Goal: Task Accomplishment & Management: Complete application form

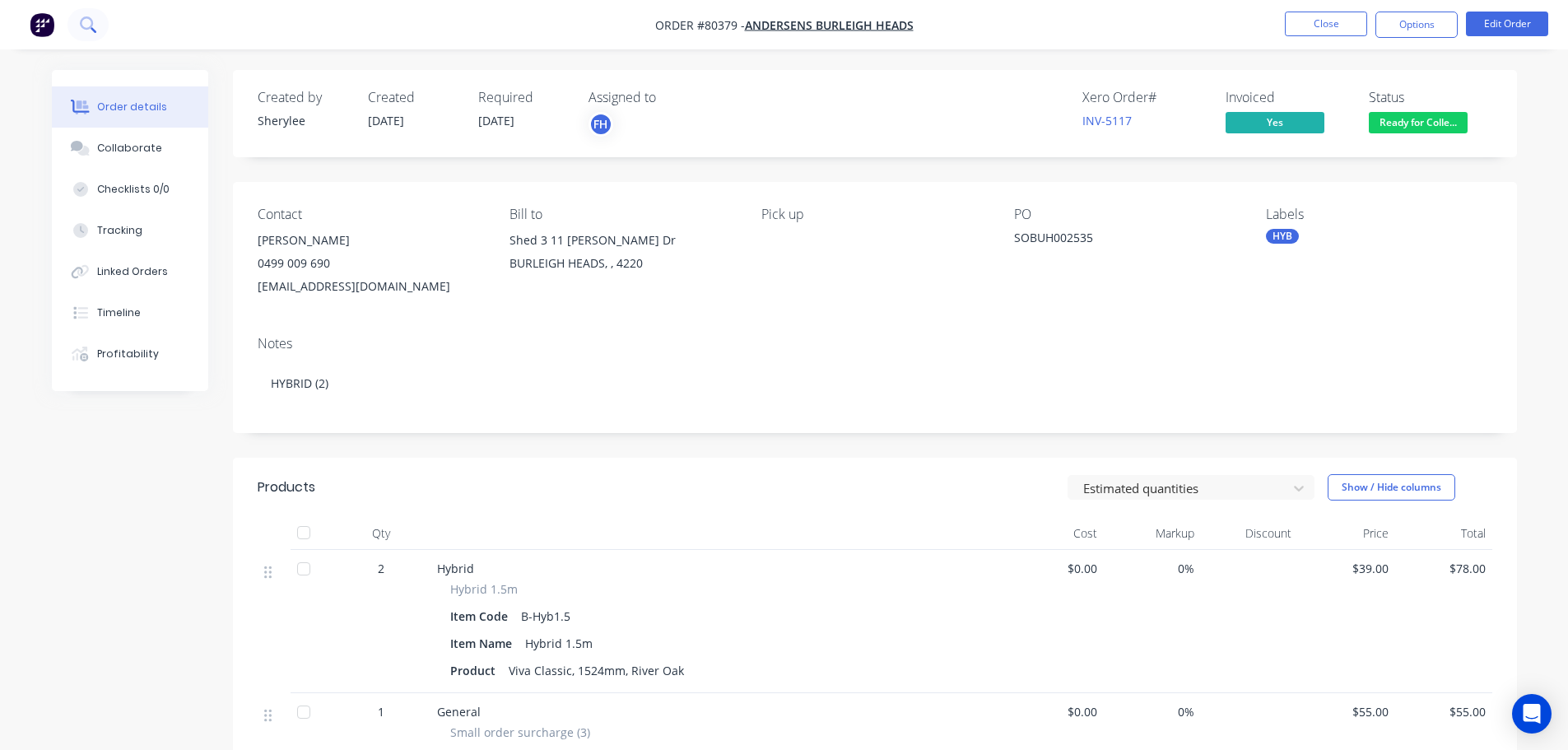
click at [85, 21] on icon at bounding box center [88, 24] width 15 height 15
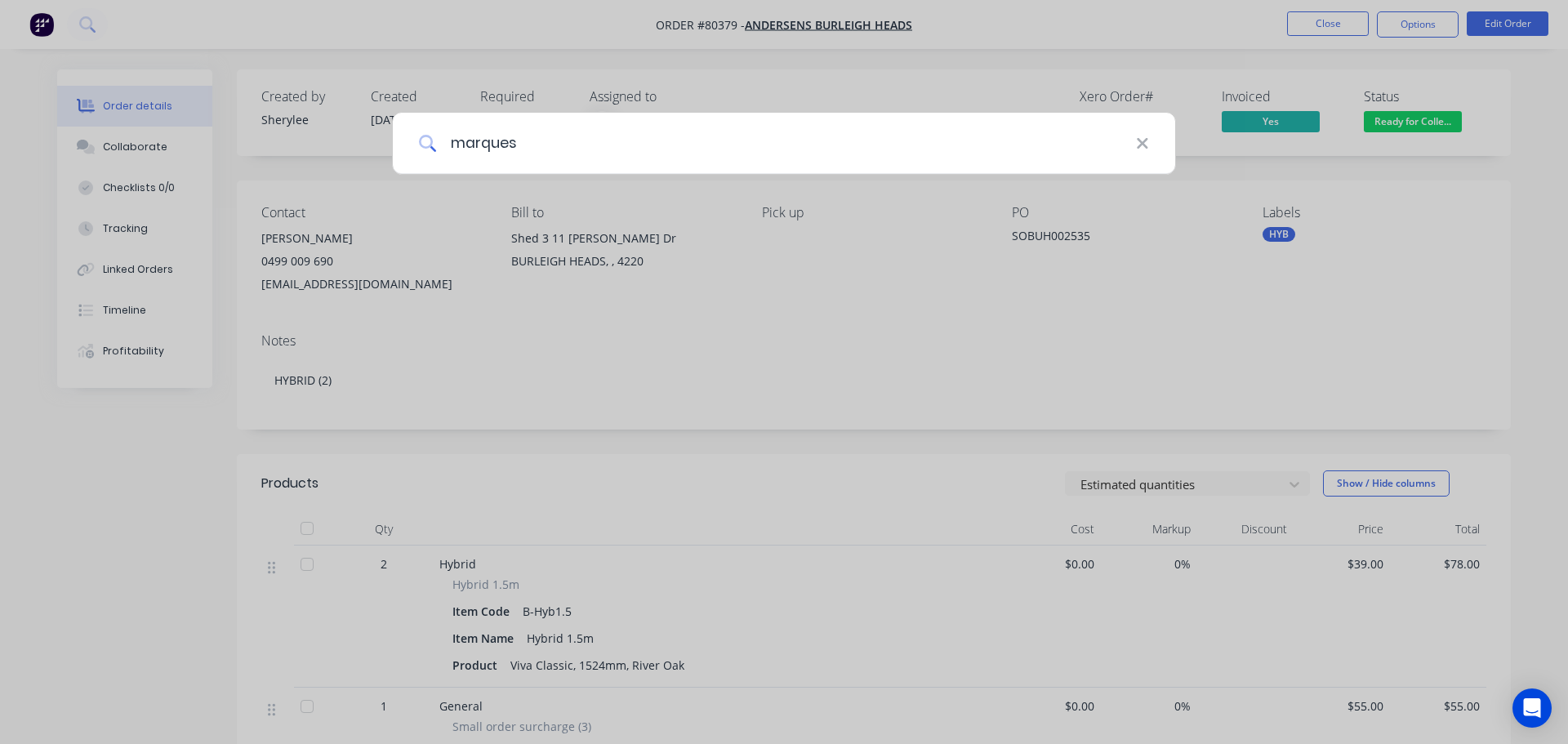
type input "marques"
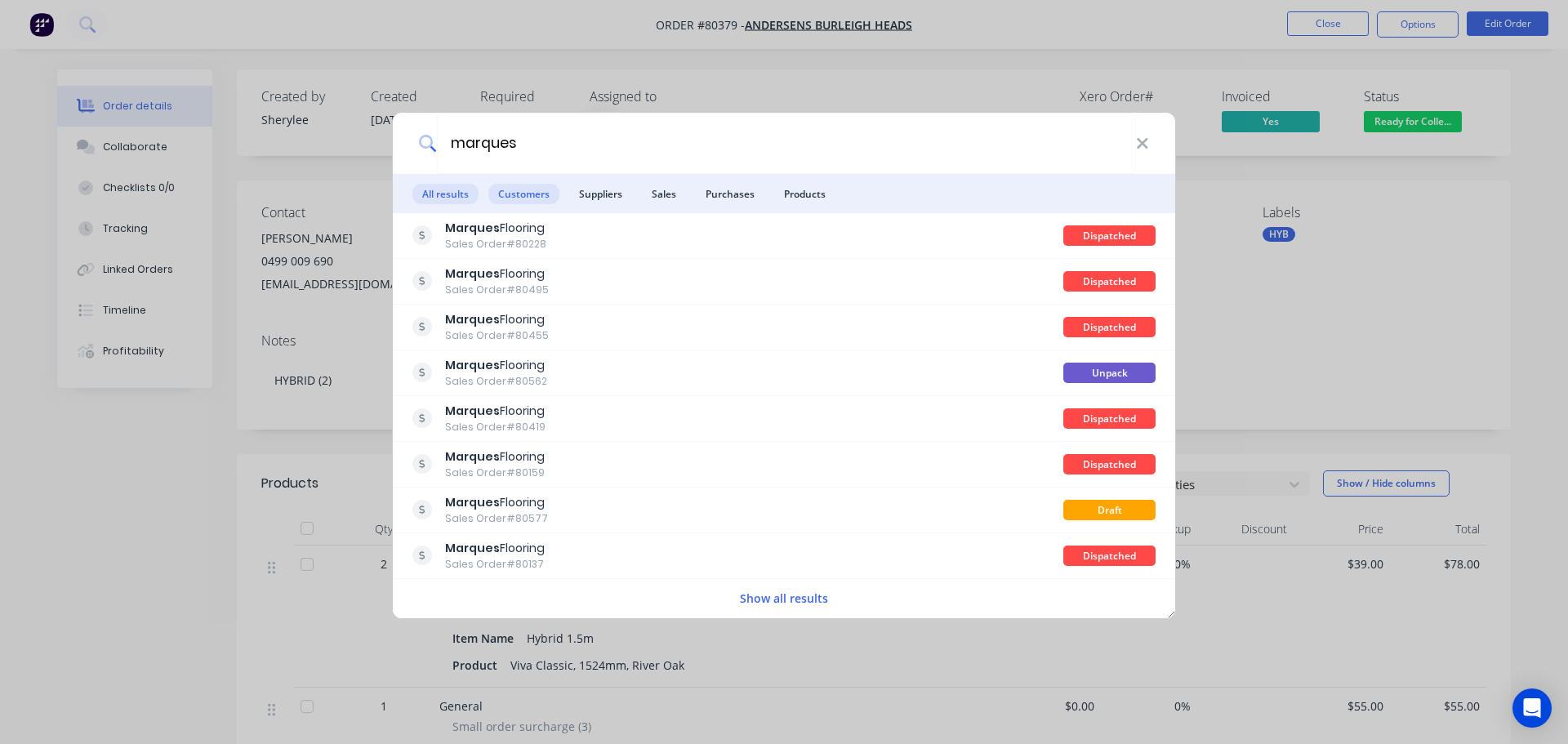
click at [516, 191] on span "Customers" at bounding box center [524, 194] width 71 height 20
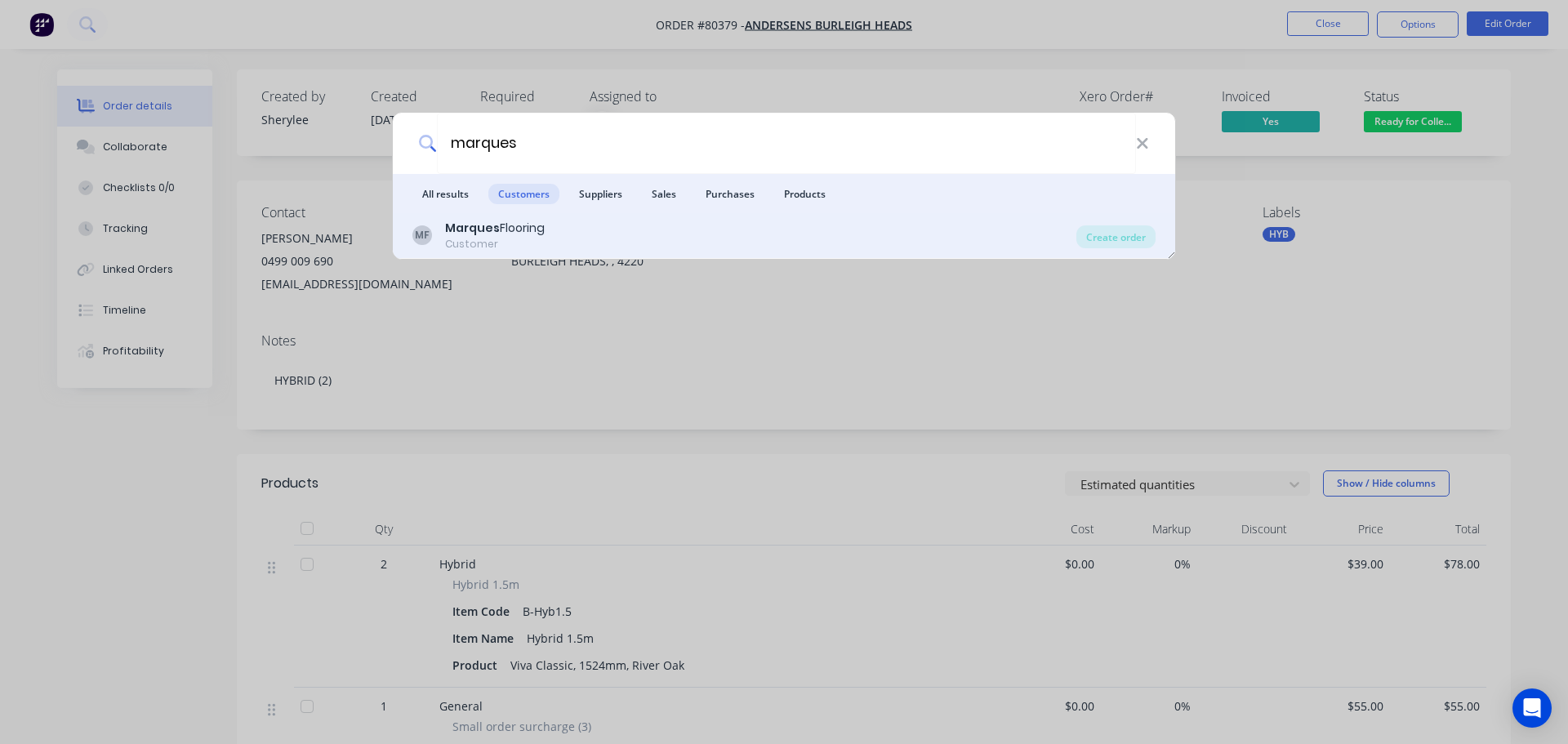
click at [491, 223] on b "Marques" at bounding box center [473, 227] width 55 height 16
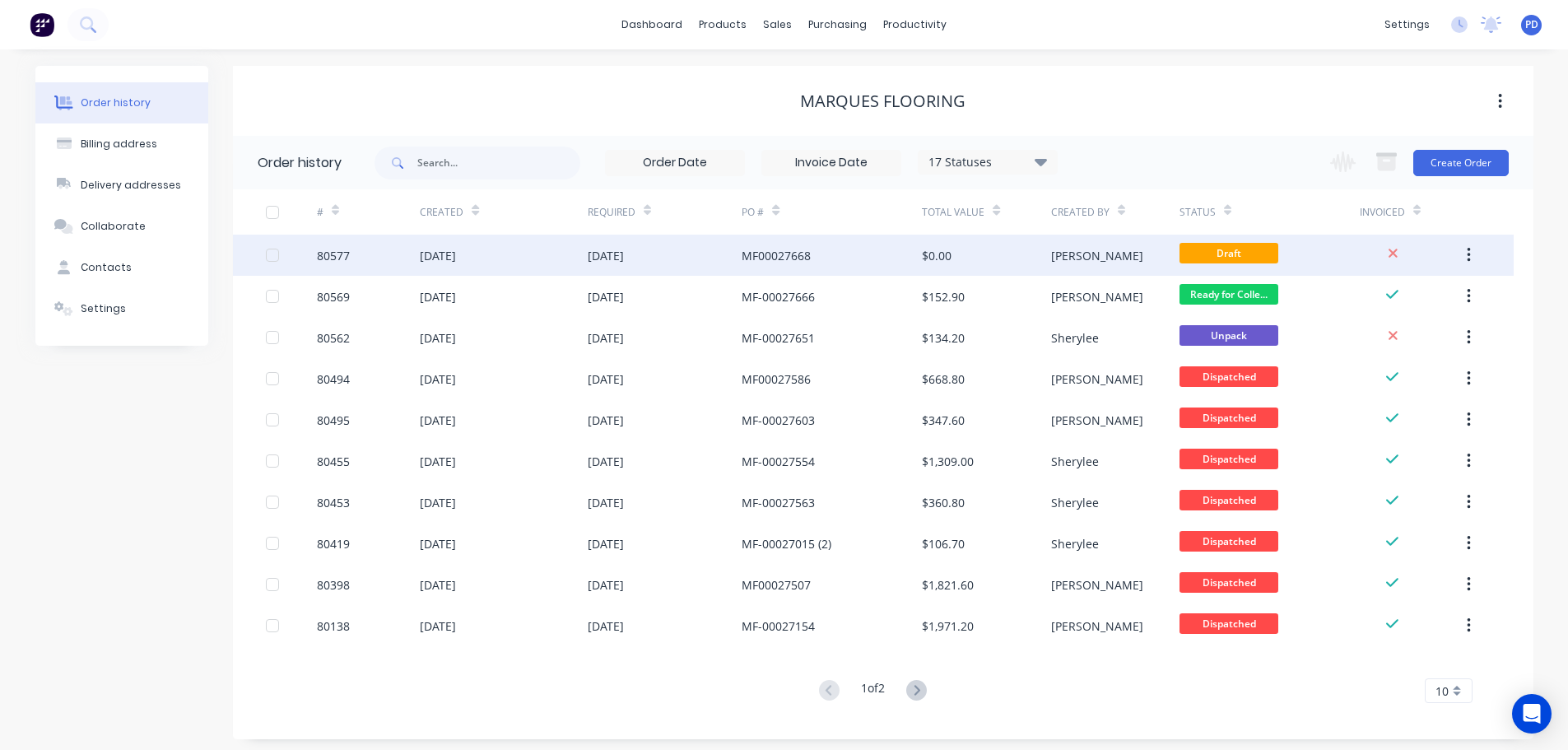
click at [753, 257] on div "MF00027668" at bounding box center [776, 256] width 70 height 17
click at [620, 252] on div "[DATE]" at bounding box center [606, 256] width 36 height 17
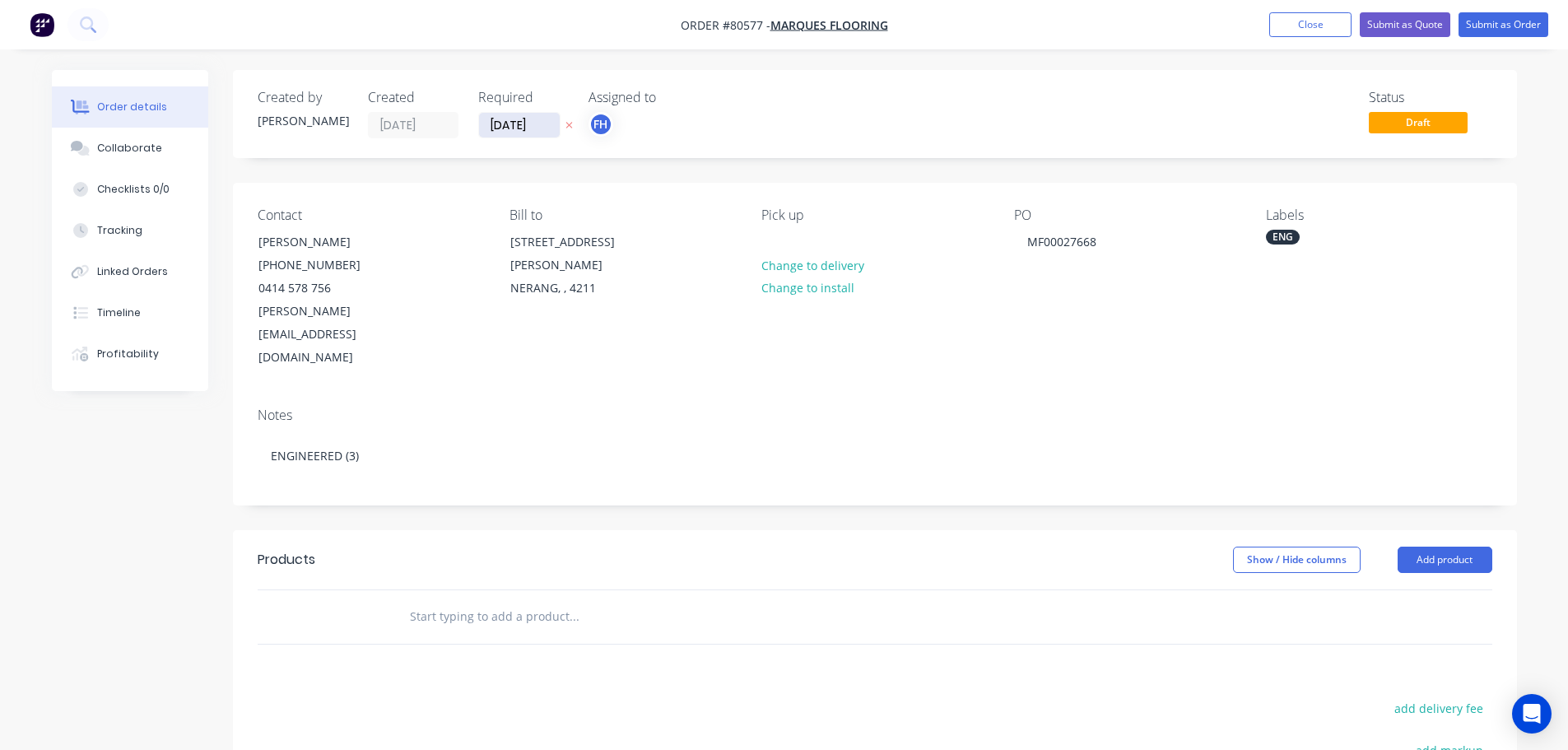
click at [542, 125] on input "[DATE]" at bounding box center [519, 124] width 81 height 25
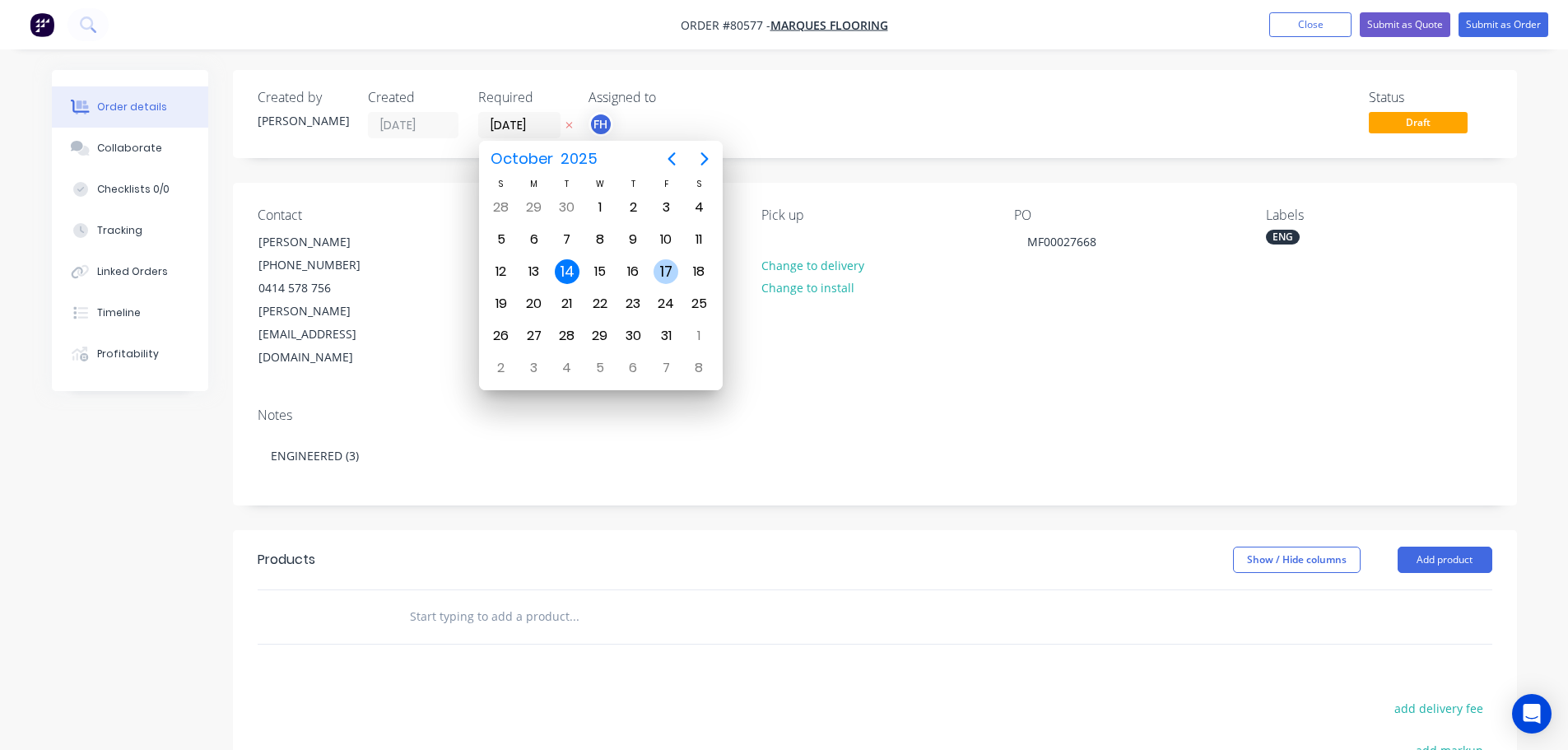
click at [665, 275] on div "17" at bounding box center [665, 271] width 25 height 25
type input "[DATE]"
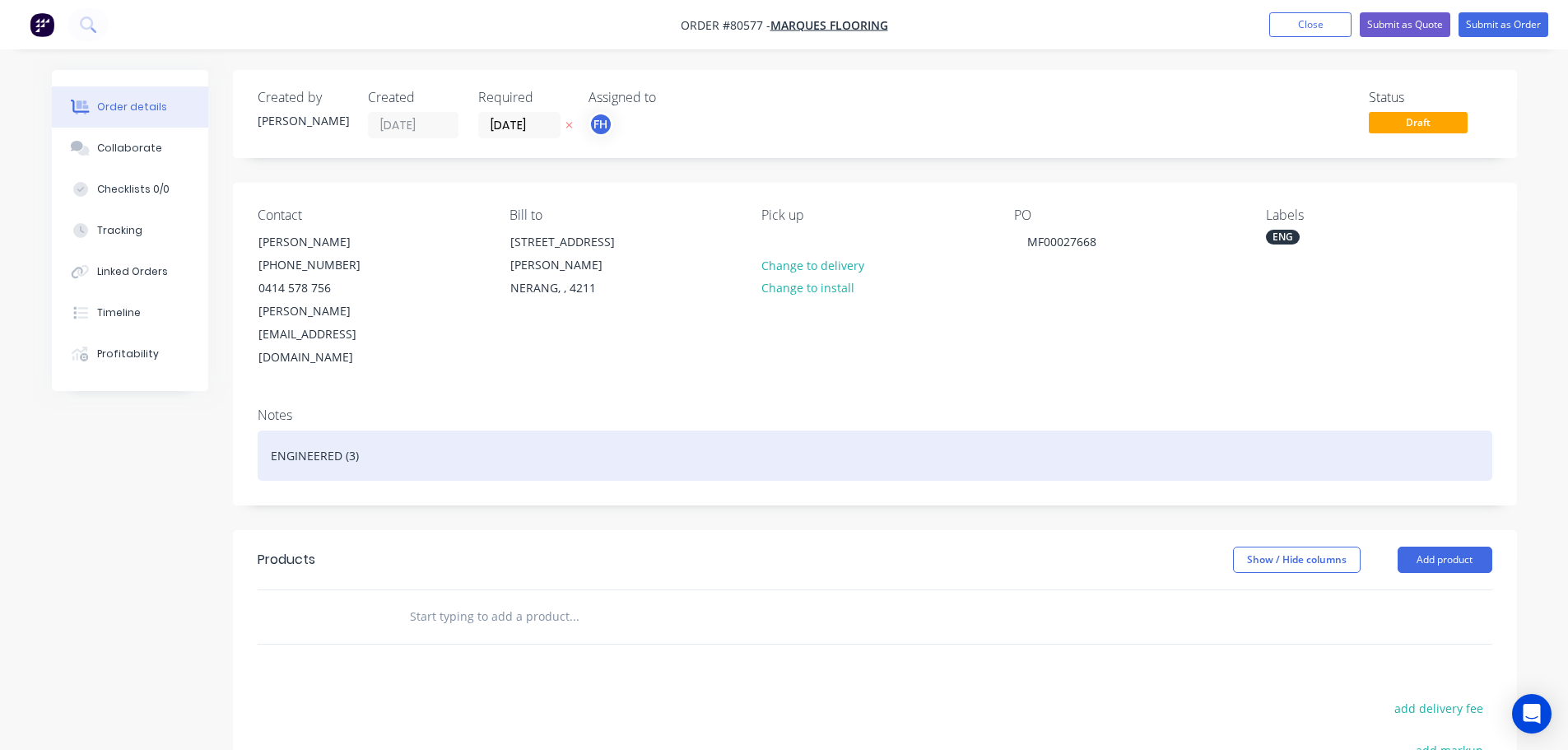
click at [423, 431] on div "ENGINEERED (3)" at bounding box center [875, 456] width 1235 height 51
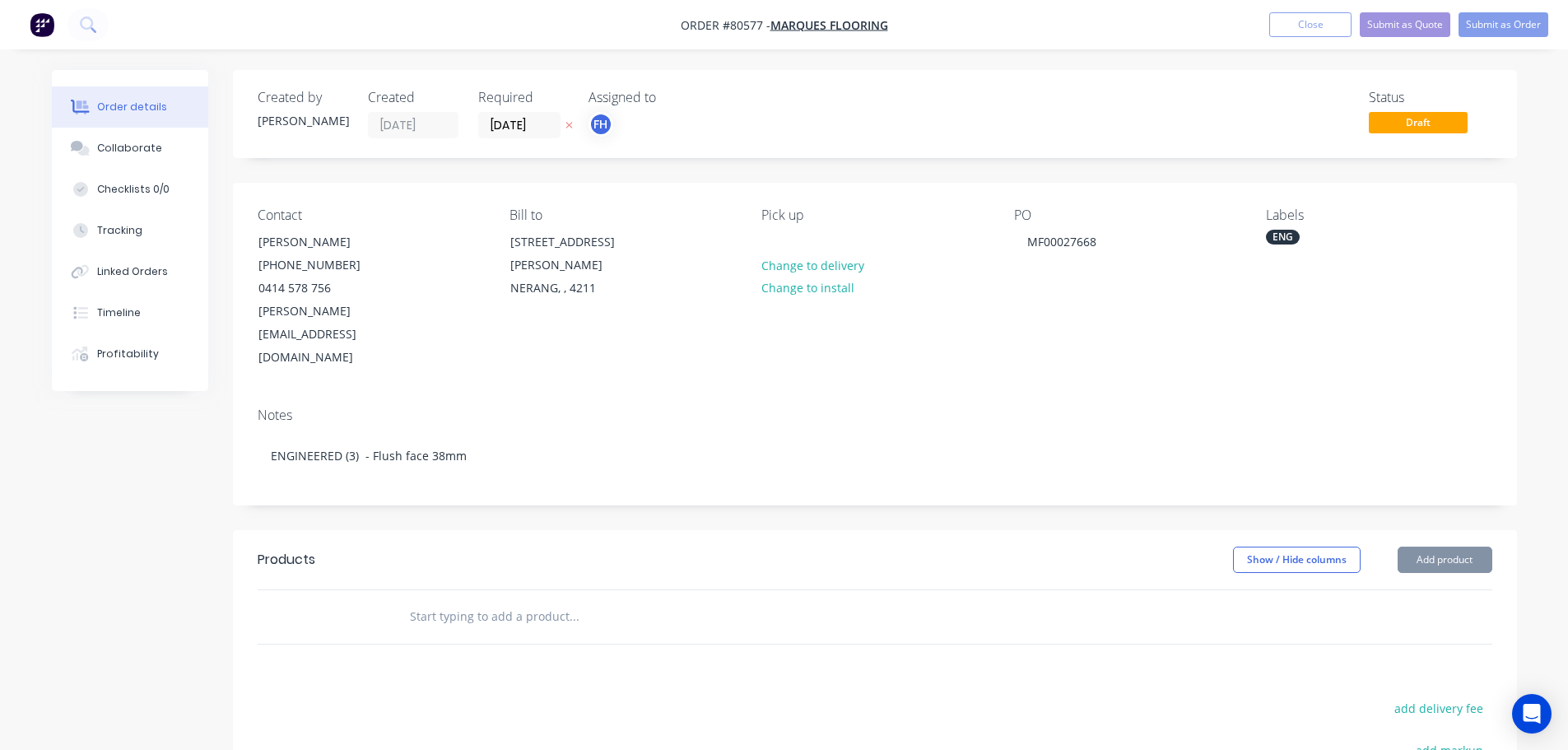
click at [456, 600] on input "text" at bounding box center [574, 616] width 330 height 33
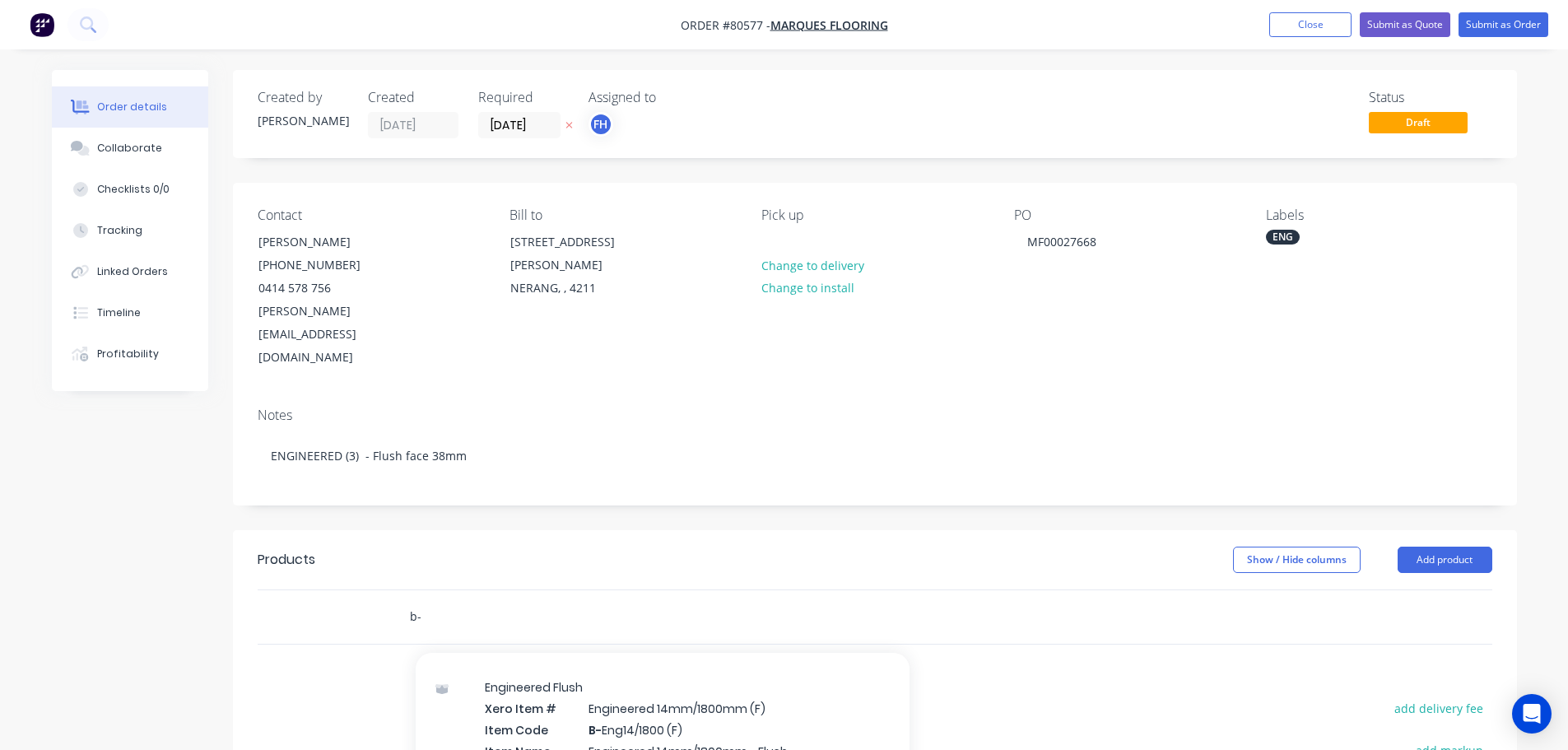
scroll to position [247, 0]
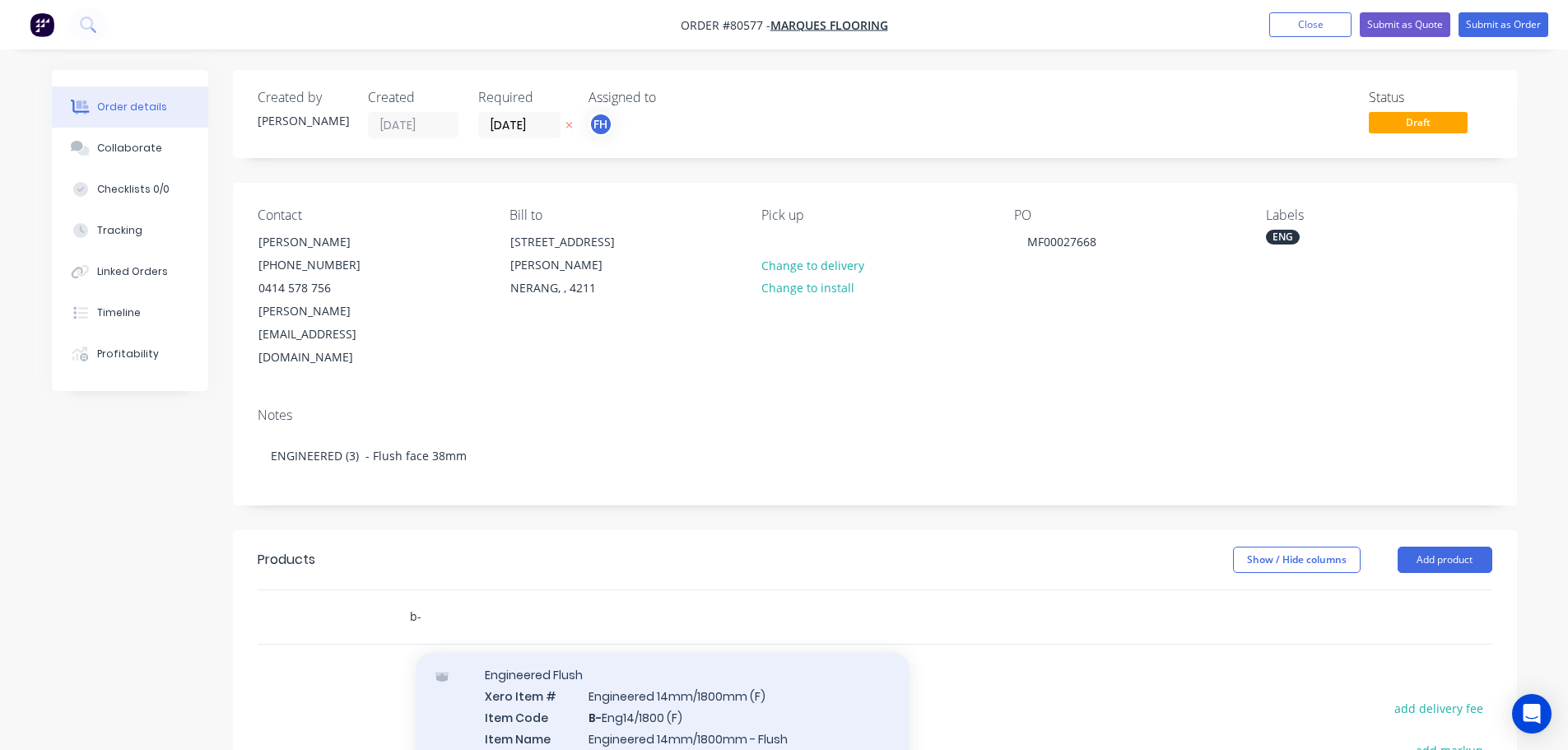
type input "b-"
click at [623, 666] on div "Engineered Flush Xero Item # Engineered 14mm/1800mm (F) Item Code B- Eng14/1800…" at bounding box center [662, 747] width 493 height 192
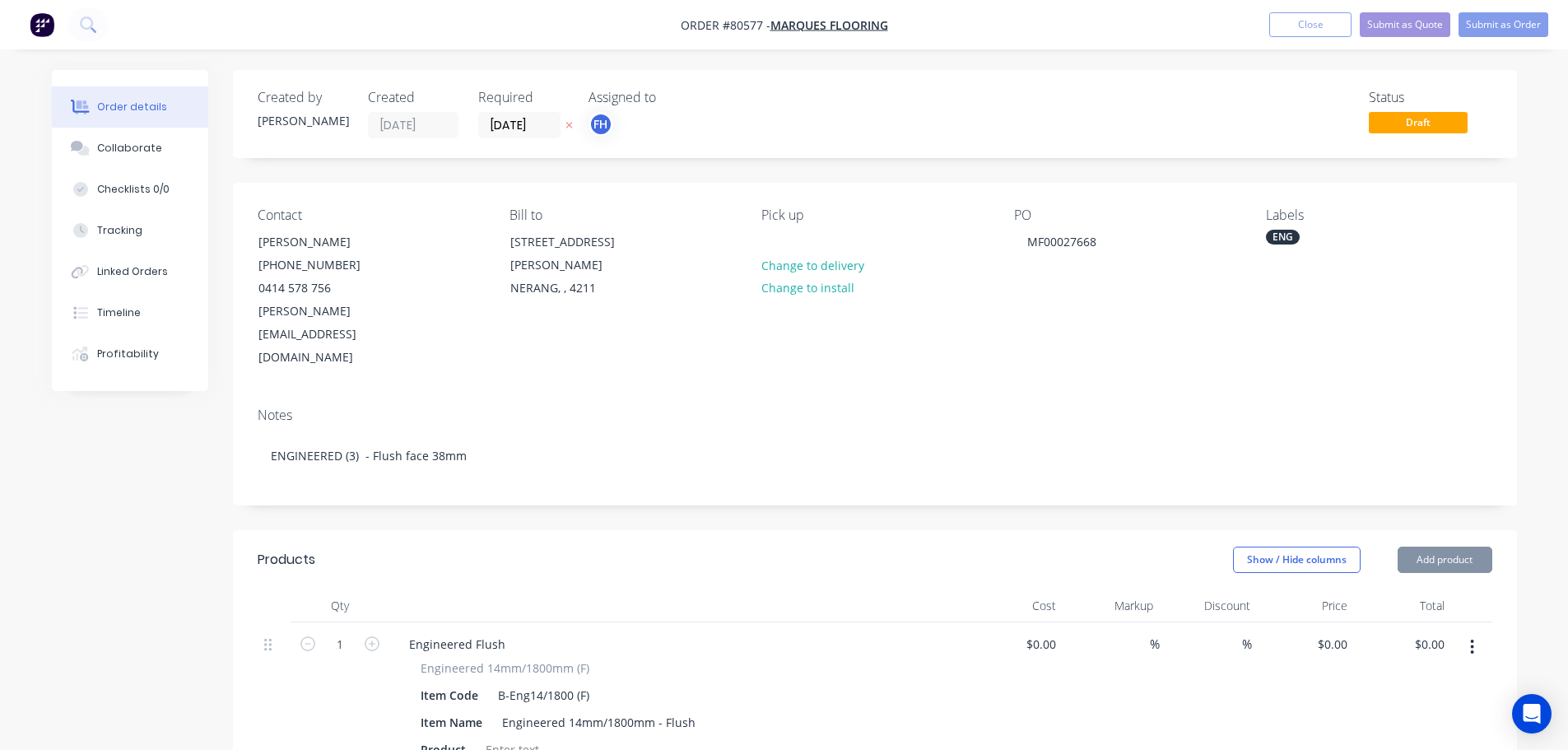
type input "$67.00"
click at [369, 636] on icon "button" at bounding box center [372, 643] width 15 height 15
type input "2"
type input "$134.00"
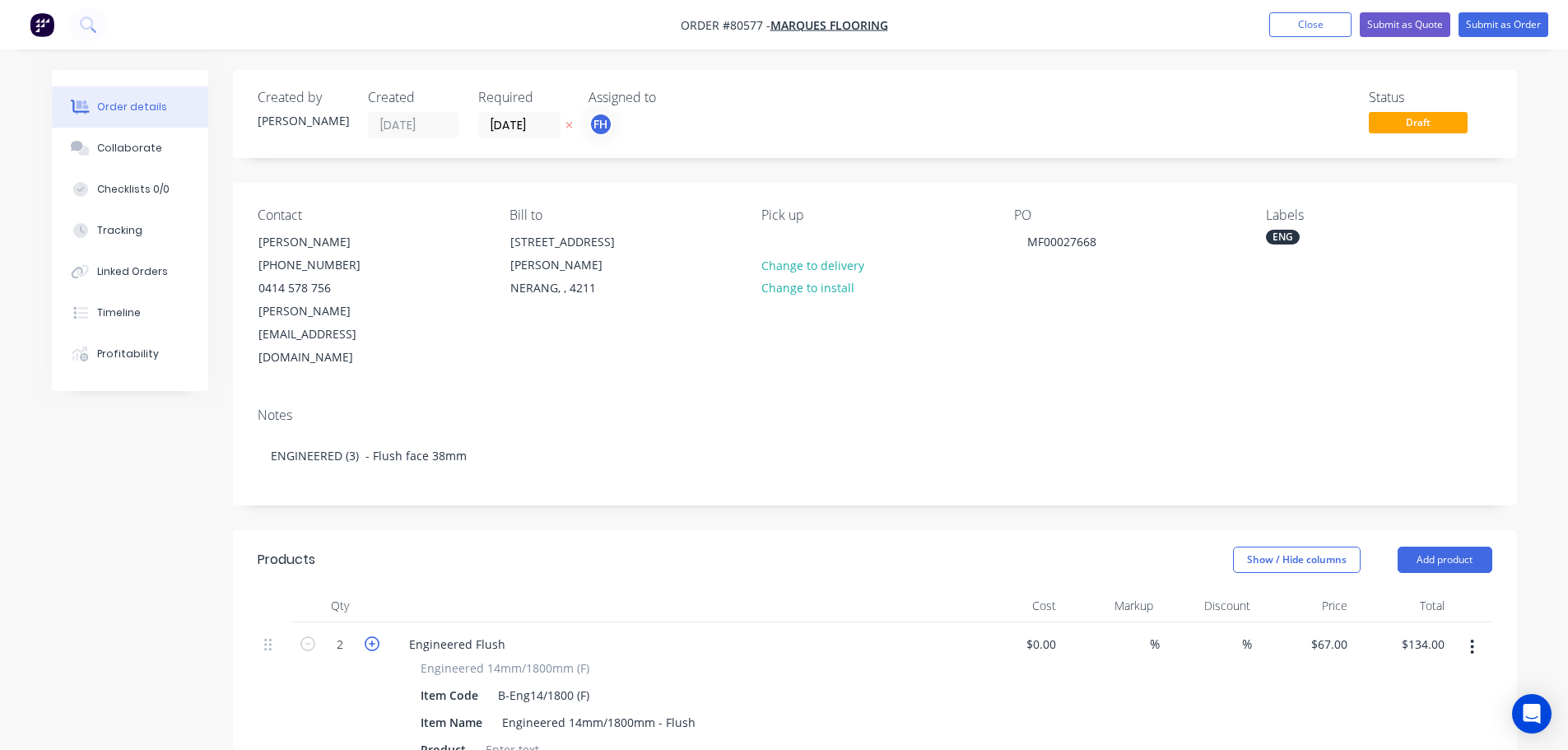
click at [369, 636] on icon "button" at bounding box center [372, 643] width 15 height 15
type input "3"
type input "$201.00"
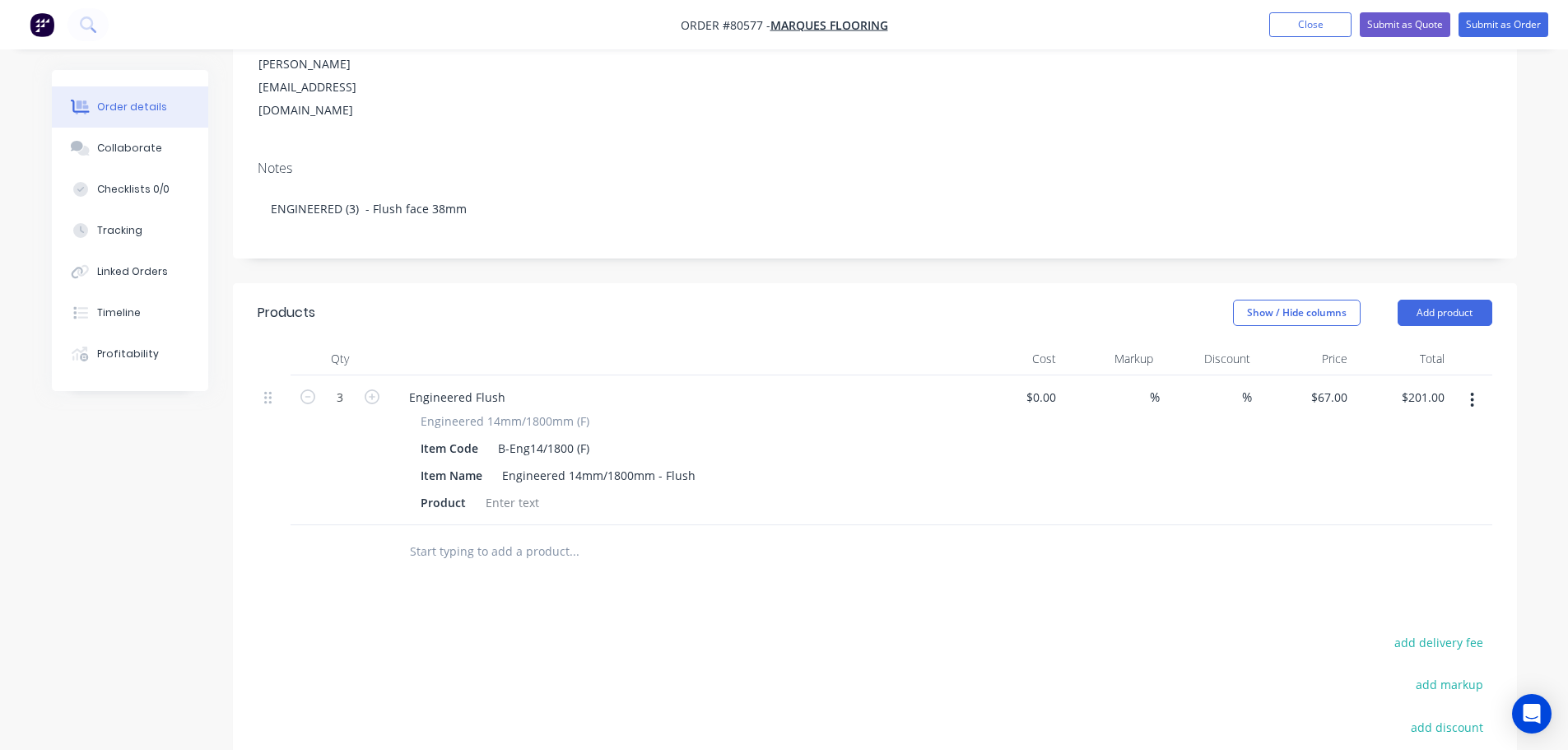
click at [457, 535] on input "text" at bounding box center [574, 551] width 330 height 33
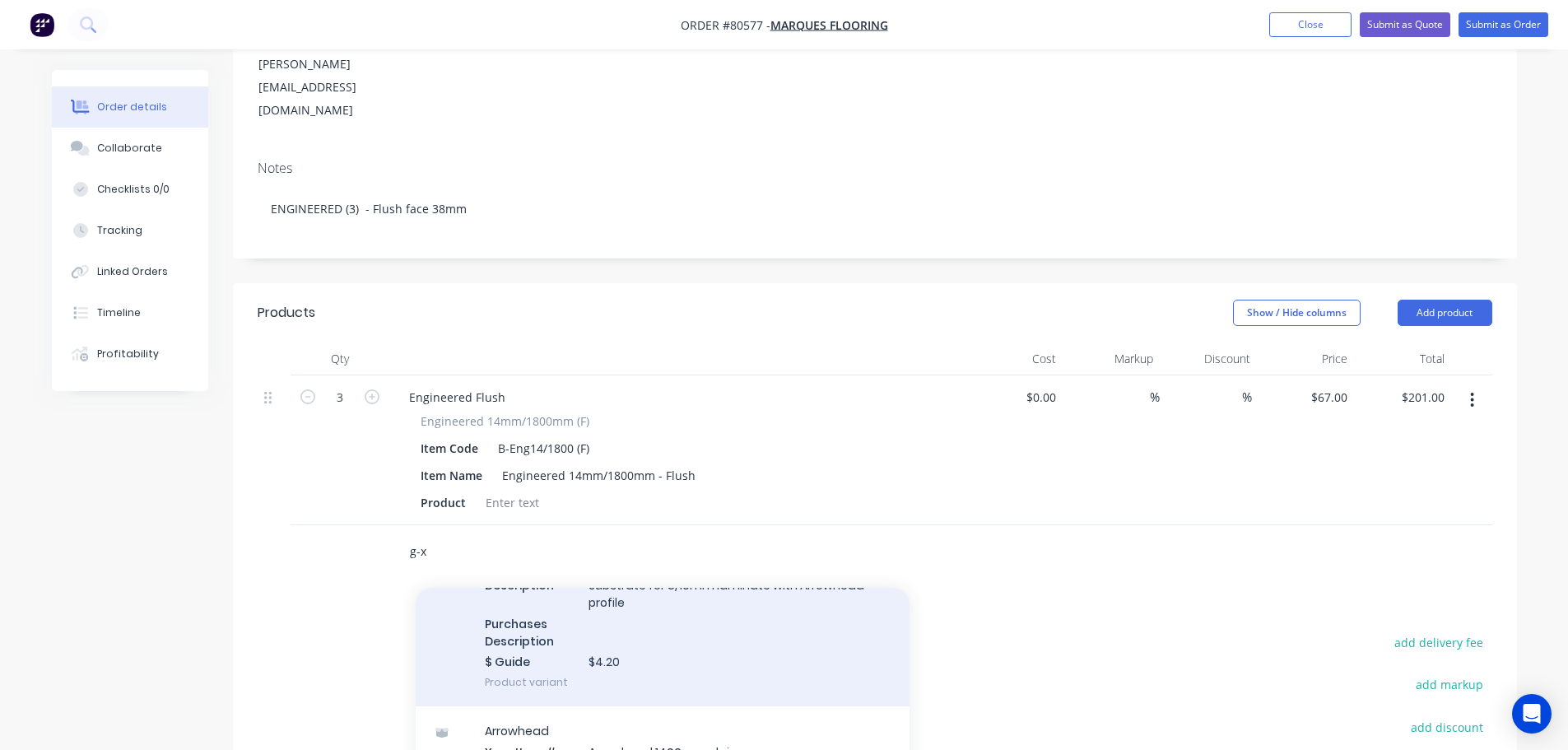
scroll to position [330, 0]
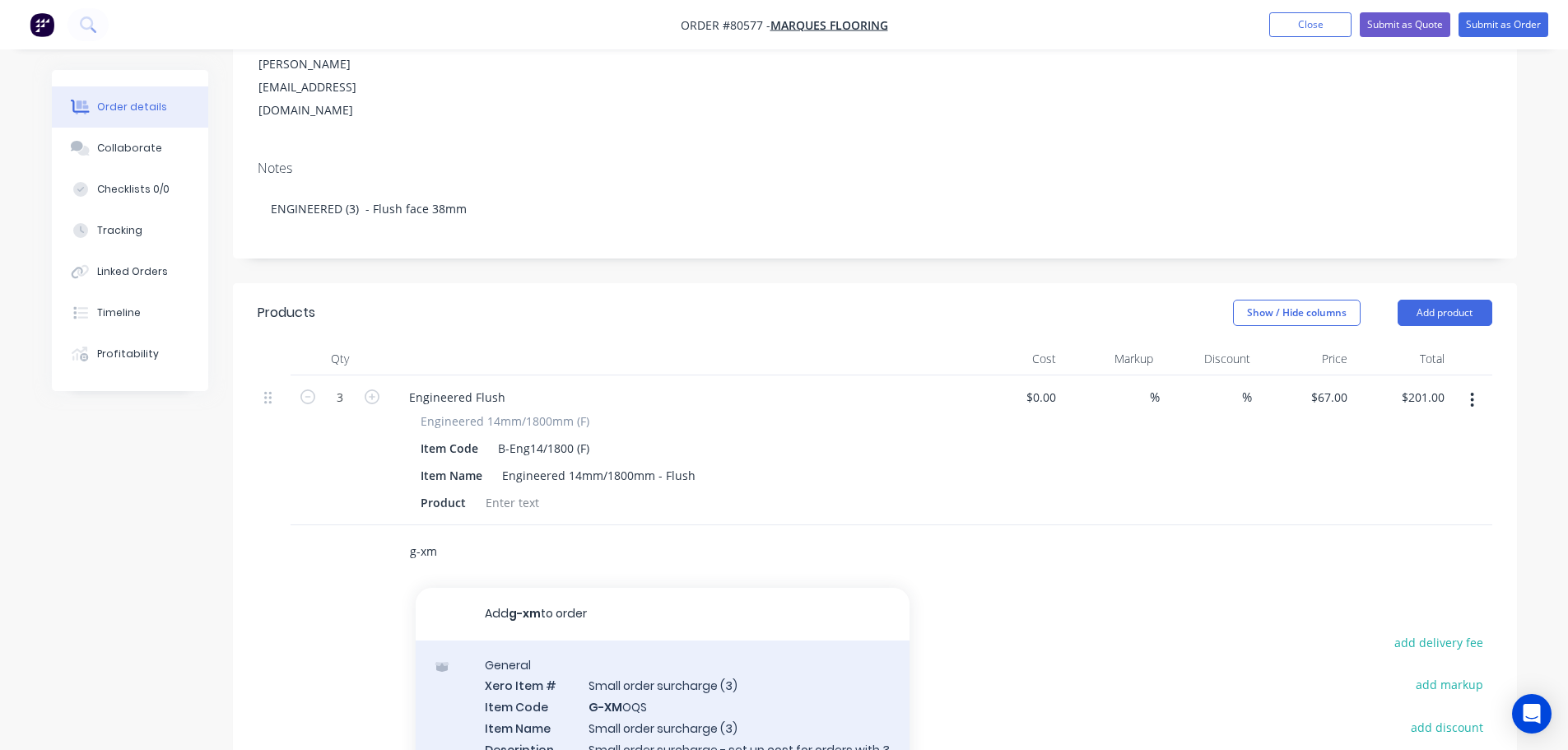
type input "g-xm"
click at [632, 660] on div "General Xero Item # Small order surcharge (3) Item Code G-XM OQS Item Name Smal…" at bounding box center [662, 736] width 493 height 192
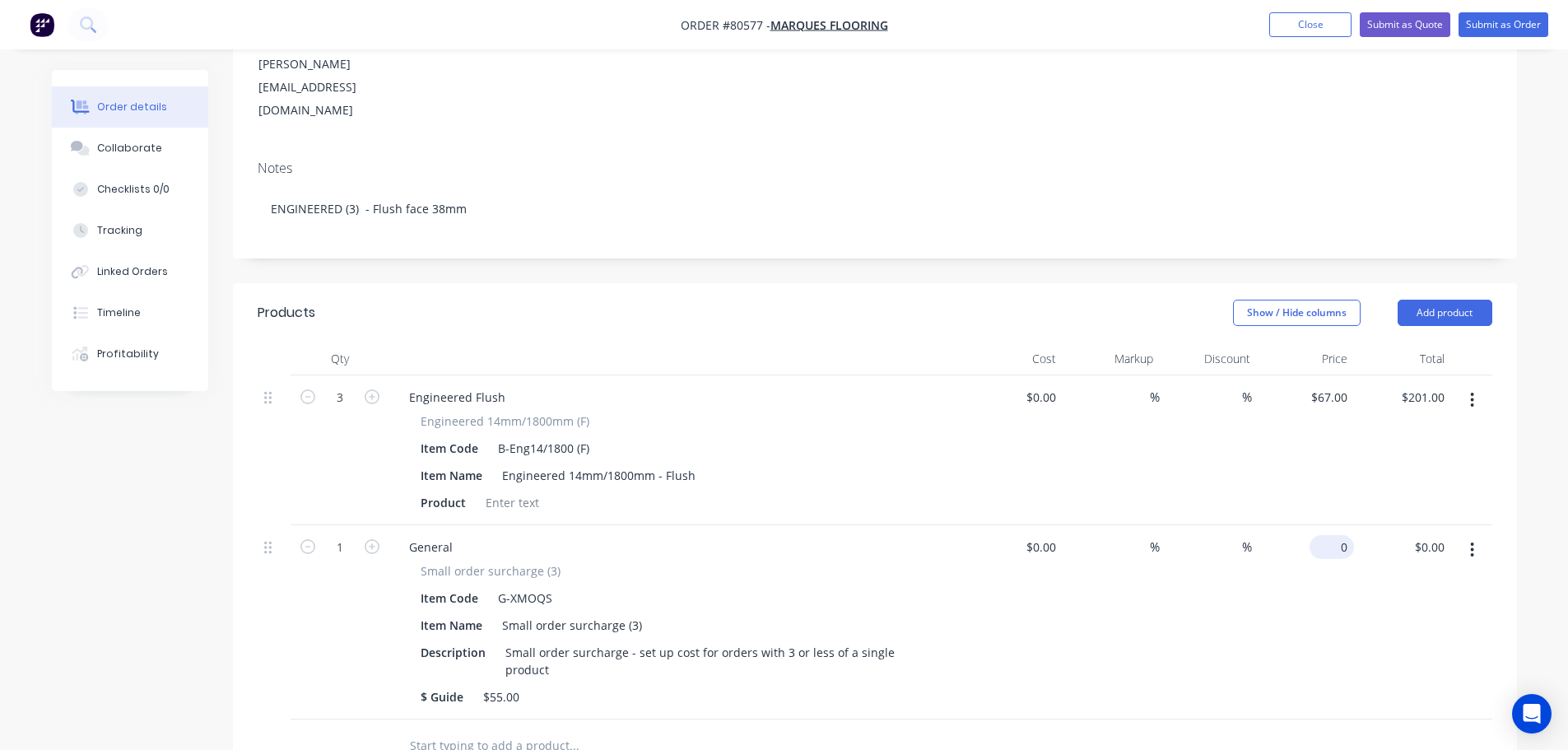
click at [1336, 535] on input "0" at bounding box center [1335, 547] width 38 height 24
type input "$55.00"
click at [498, 491] on div at bounding box center [512, 503] width 67 height 24
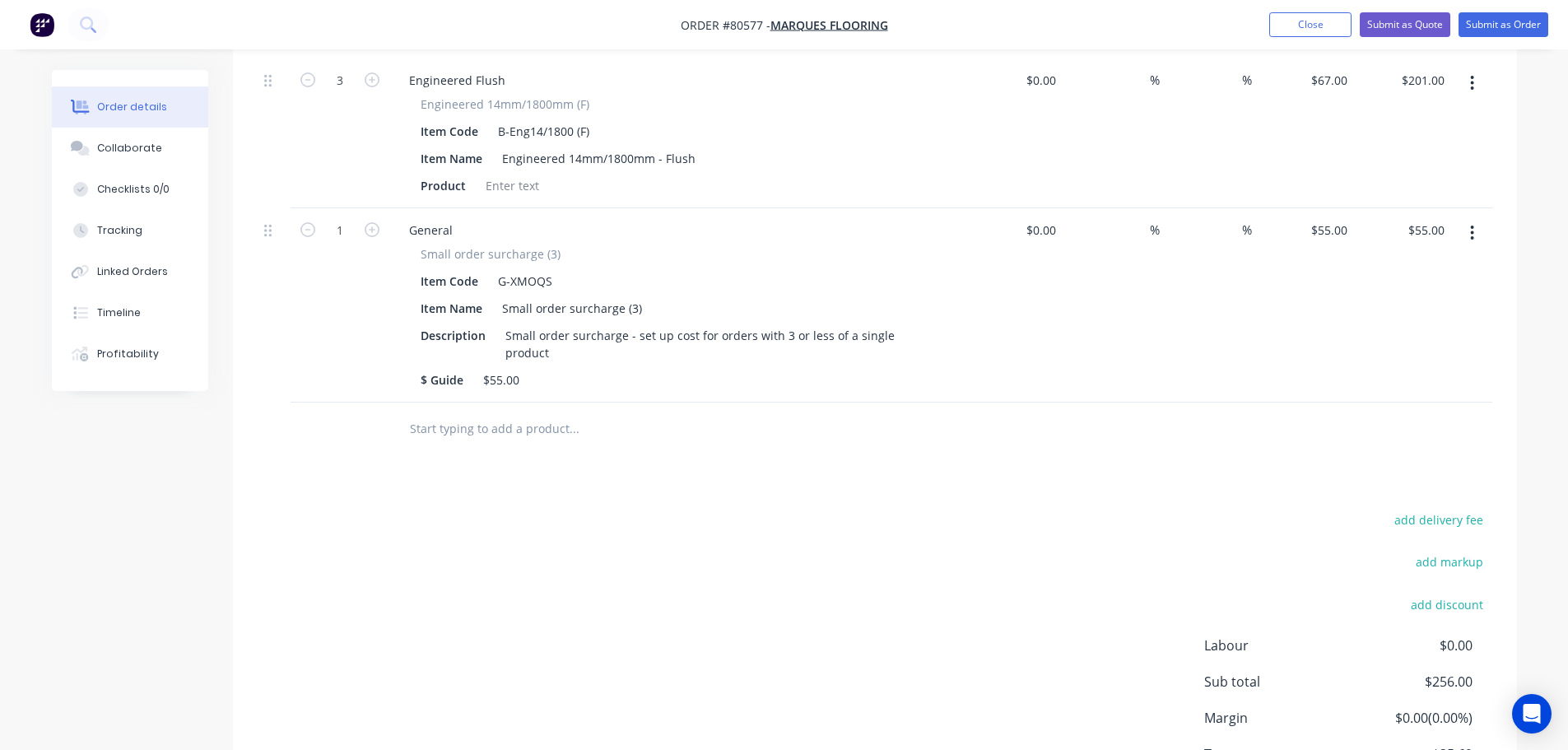
scroll to position [462, 0]
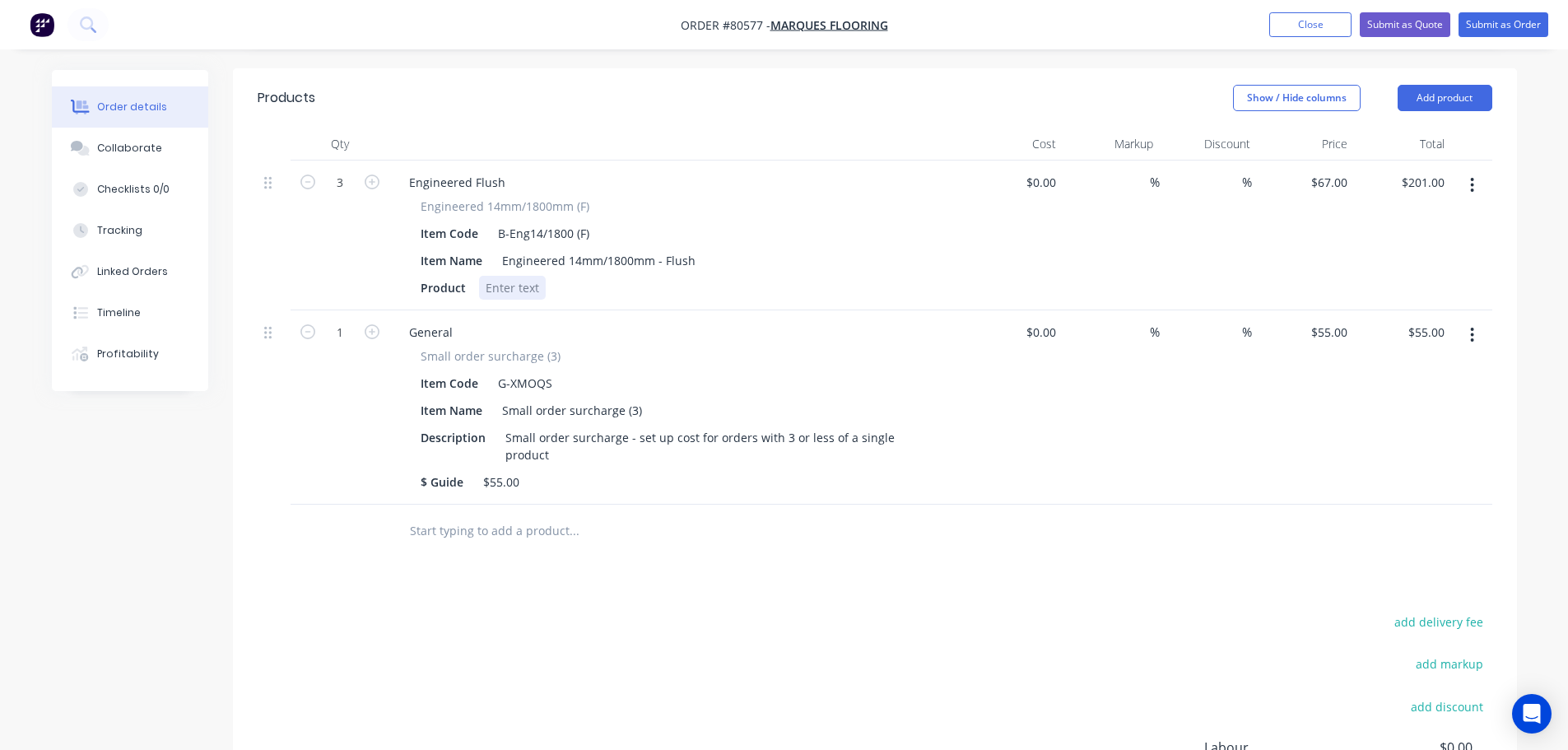
click at [533, 275] on div at bounding box center [512, 287] width 67 height 24
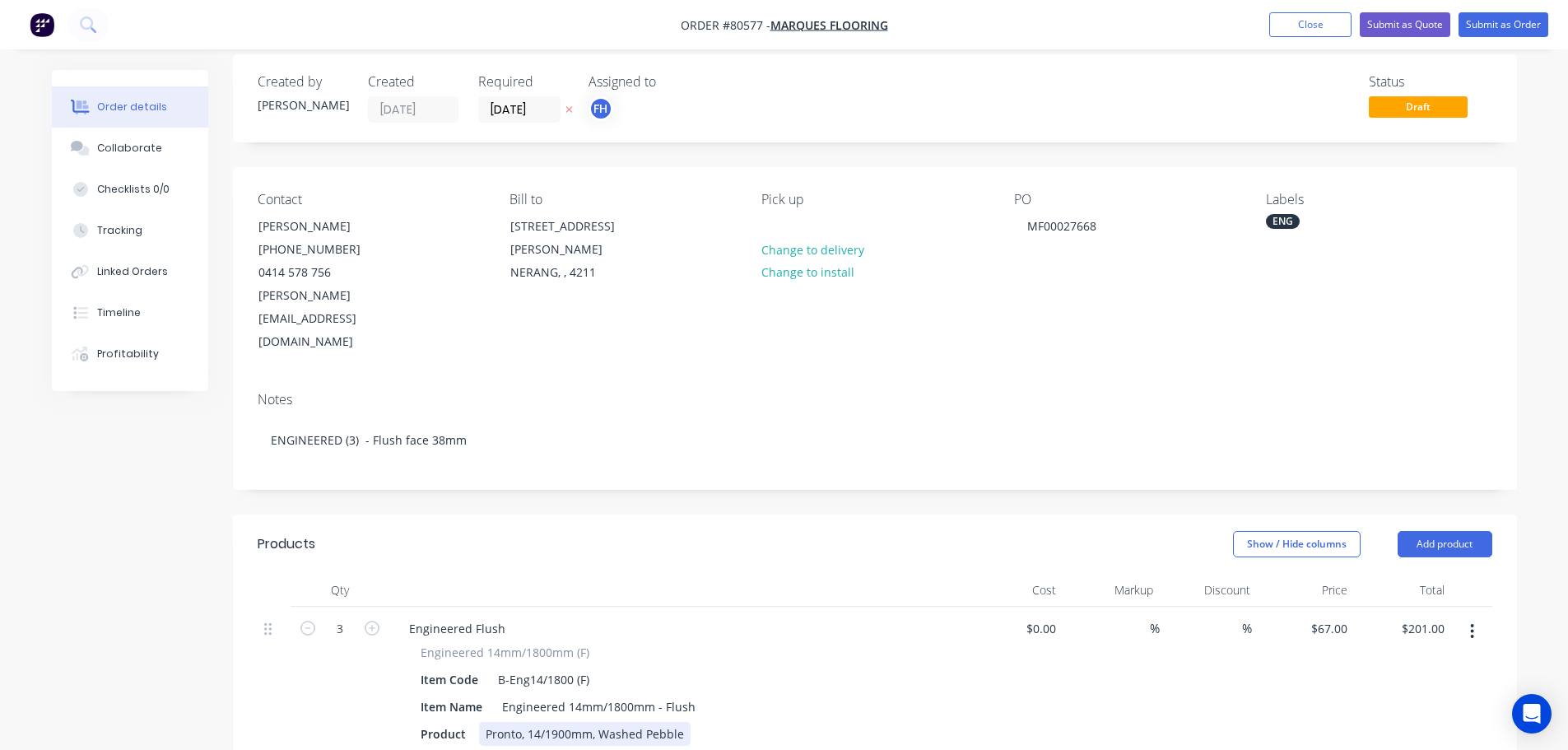
scroll to position [0, 0]
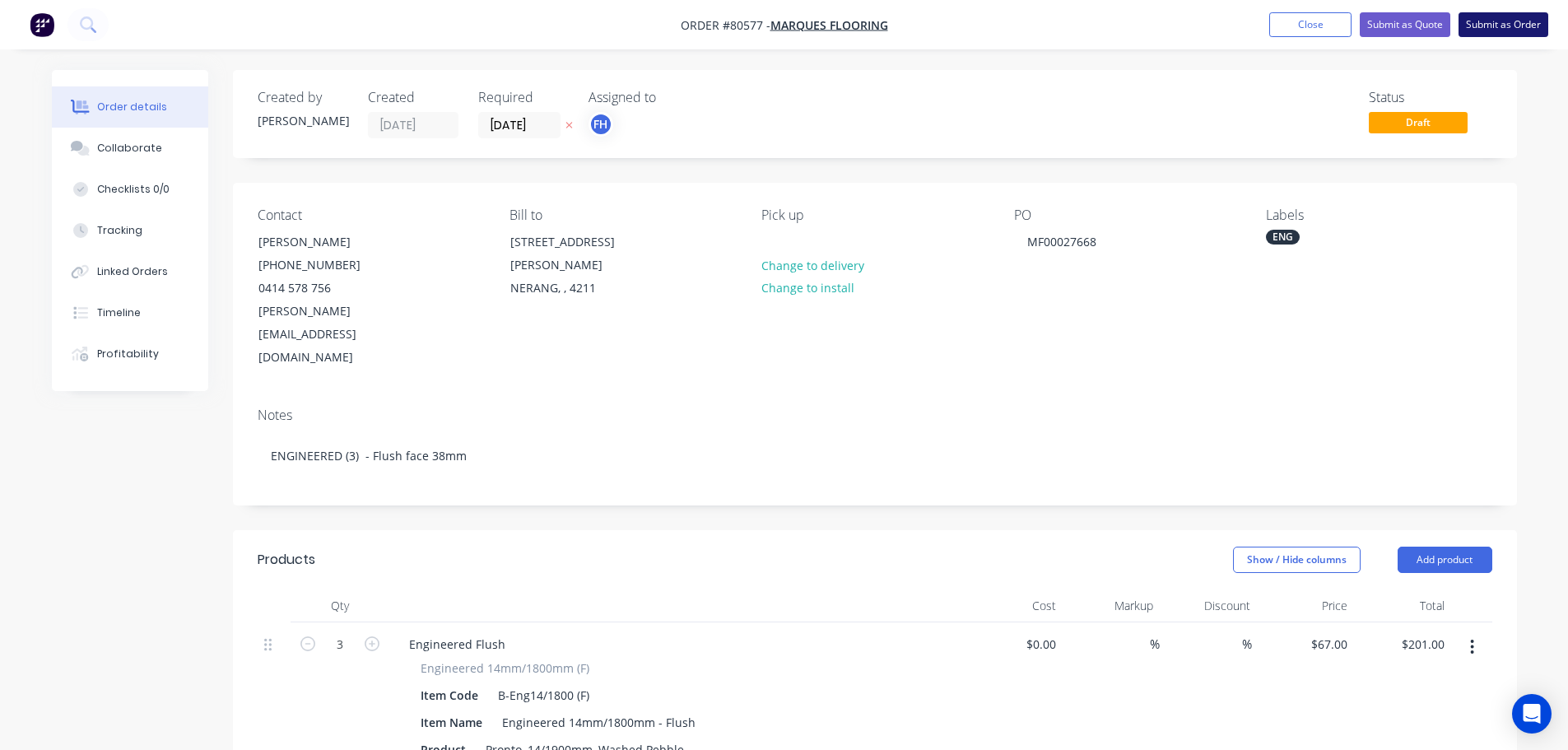
click at [1489, 20] on button "Submit as Order" at bounding box center [1503, 24] width 90 height 25
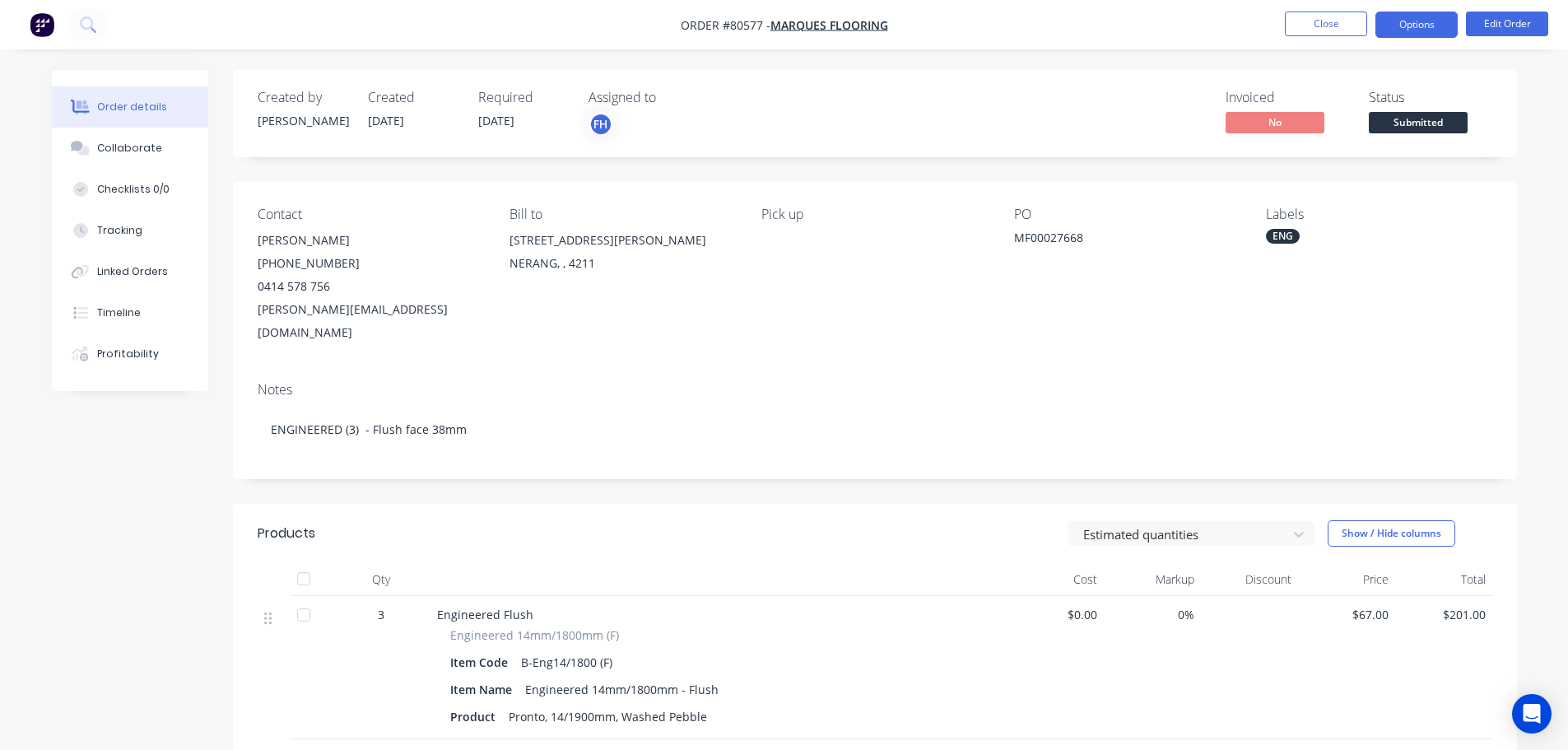
click at [1391, 20] on button "Options" at bounding box center [1417, 24] width 82 height 27
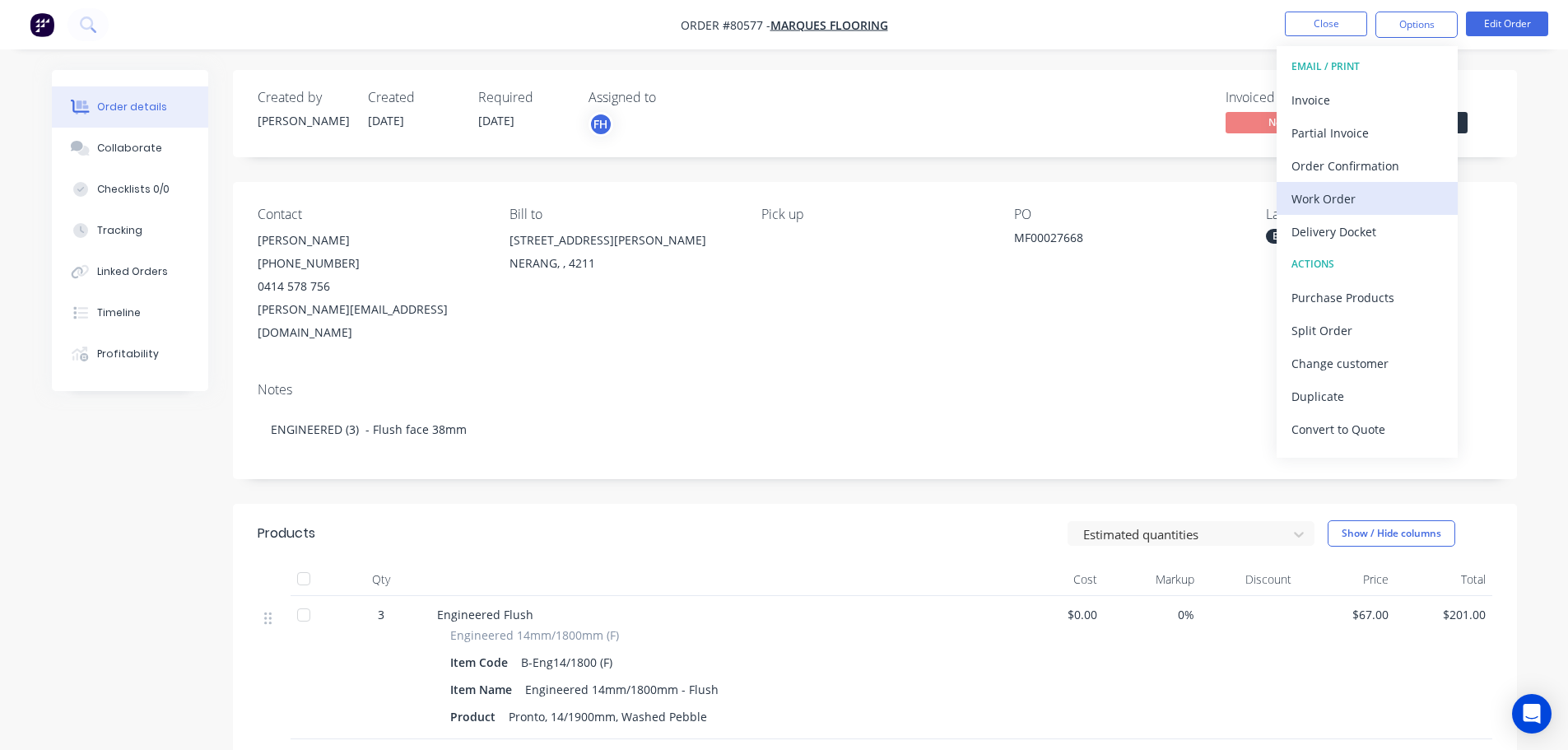
click at [1323, 198] on div "Work Order" at bounding box center [1367, 199] width 151 height 24
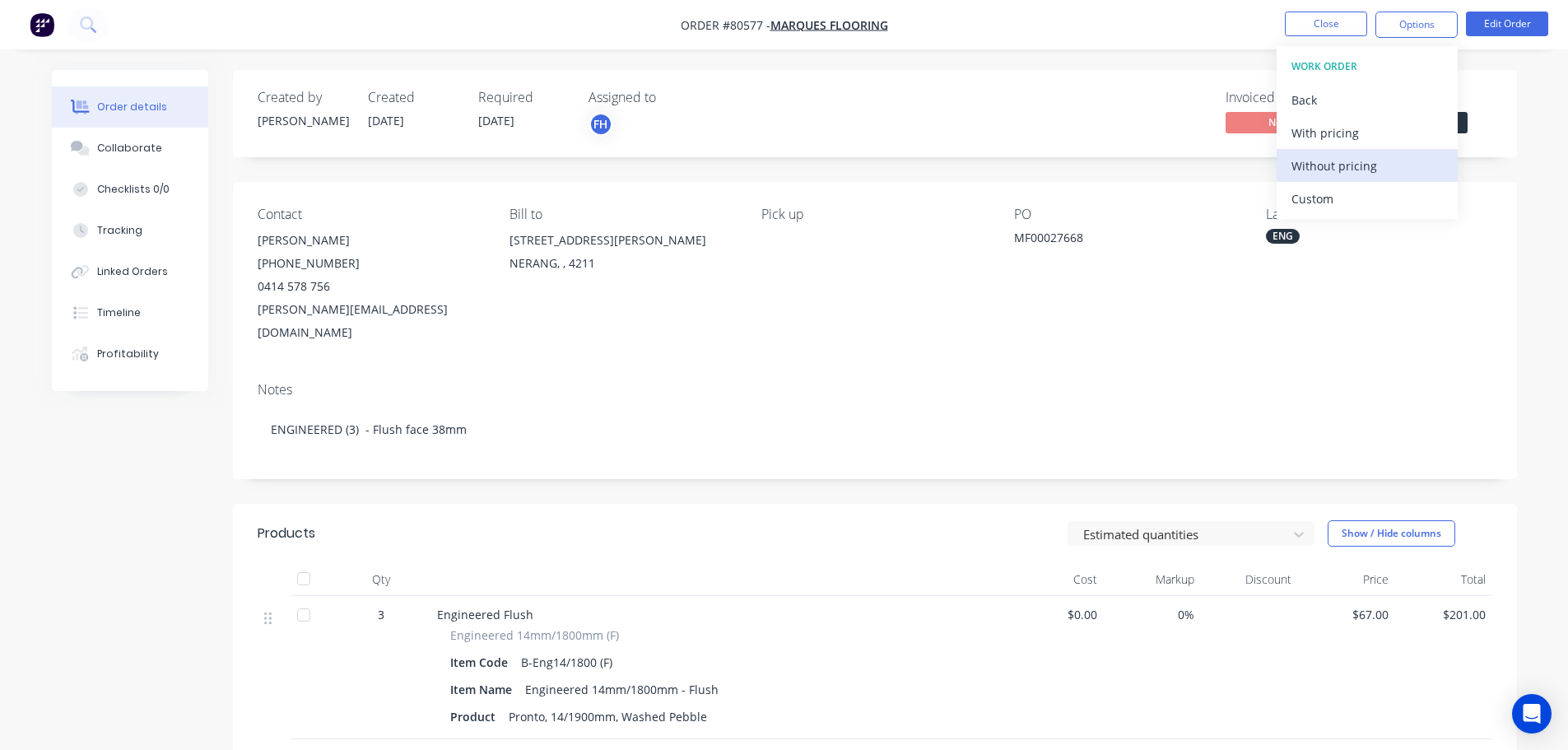
click at [1323, 158] on div "Without pricing" at bounding box center [1367, 166] width 151 height 24
click at [88, 22] on icon at bounding box center [88, 24] width 15 height 15
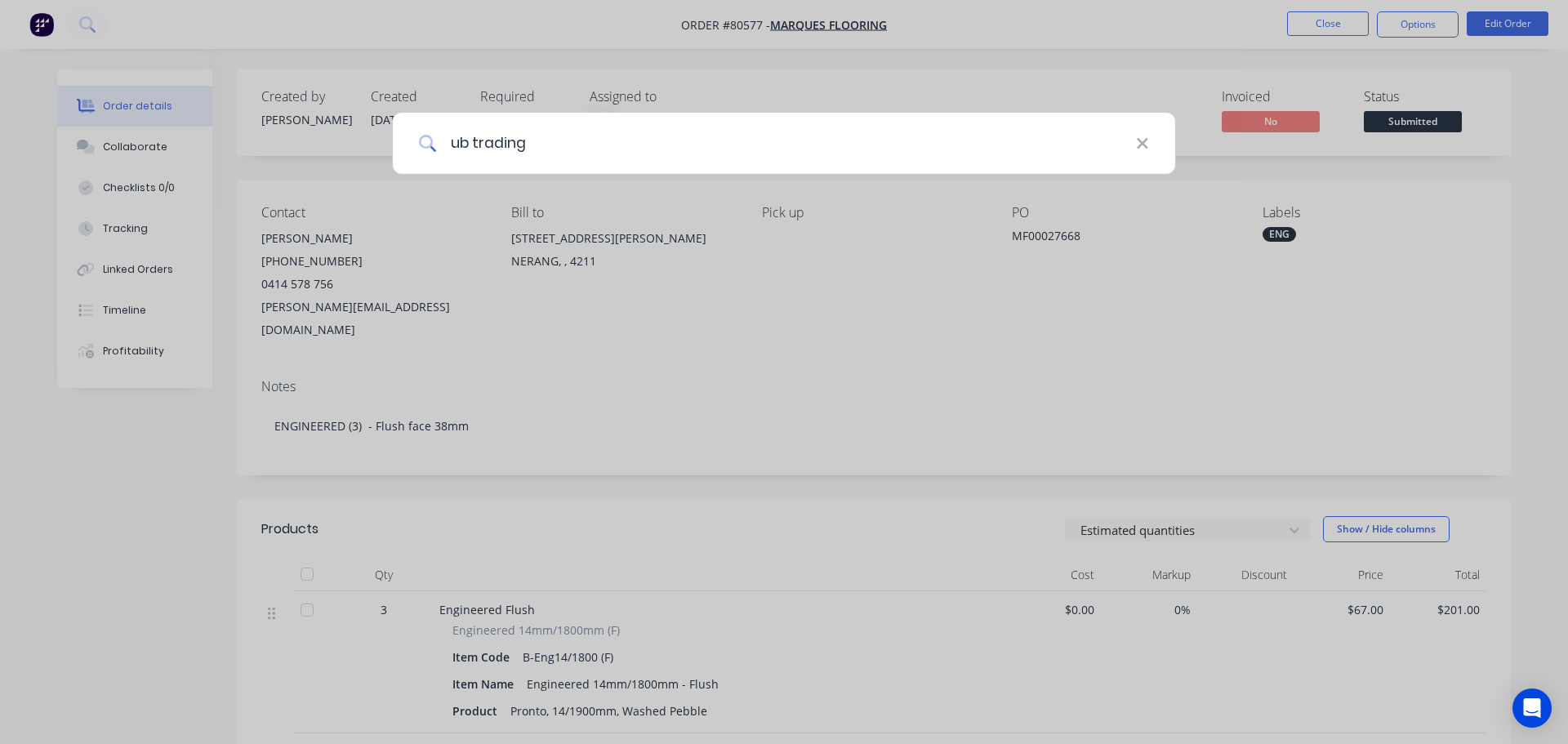
type input "ub trading"
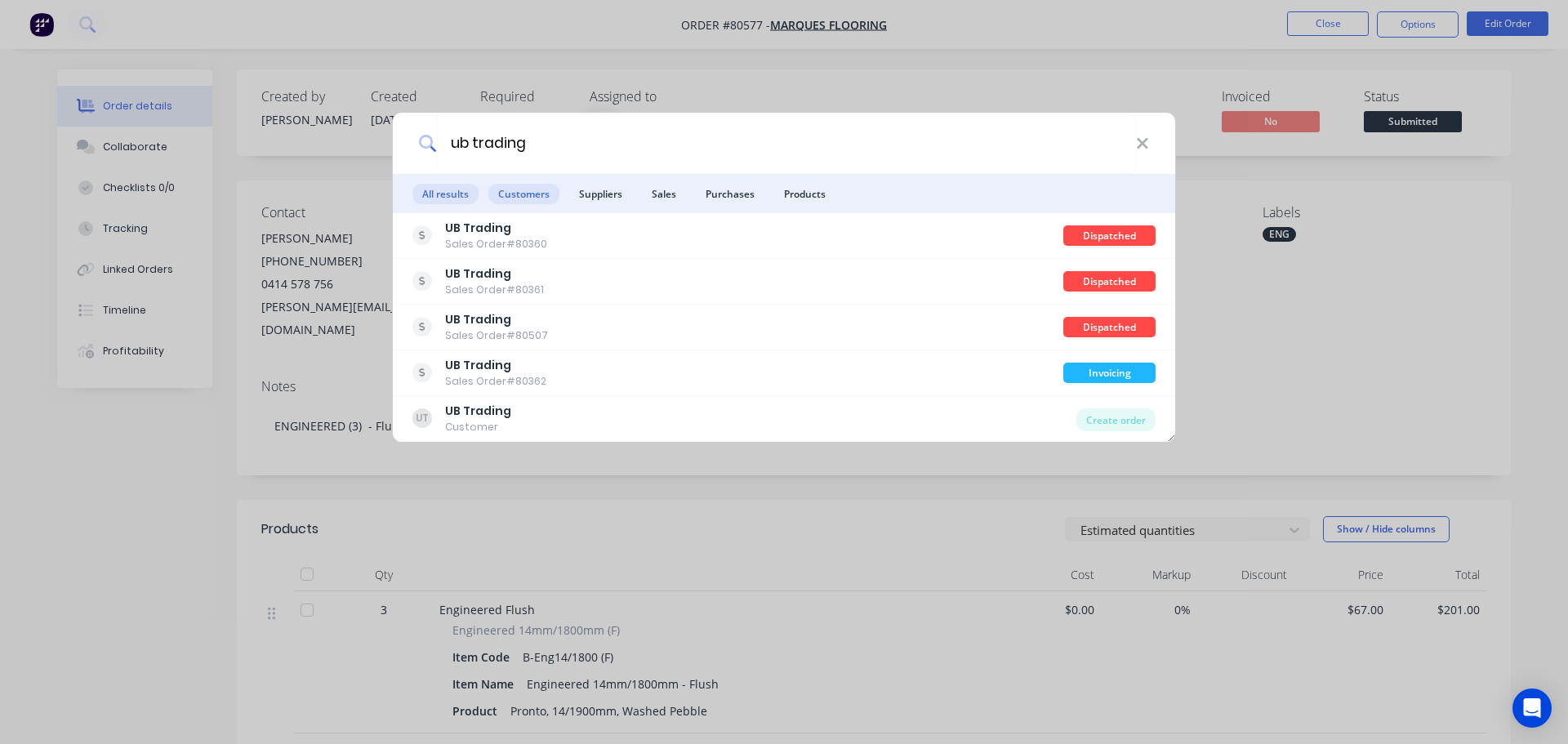
click at [520, 197] on span "Customers" at bounding box center [524, 194] width 71 height 20
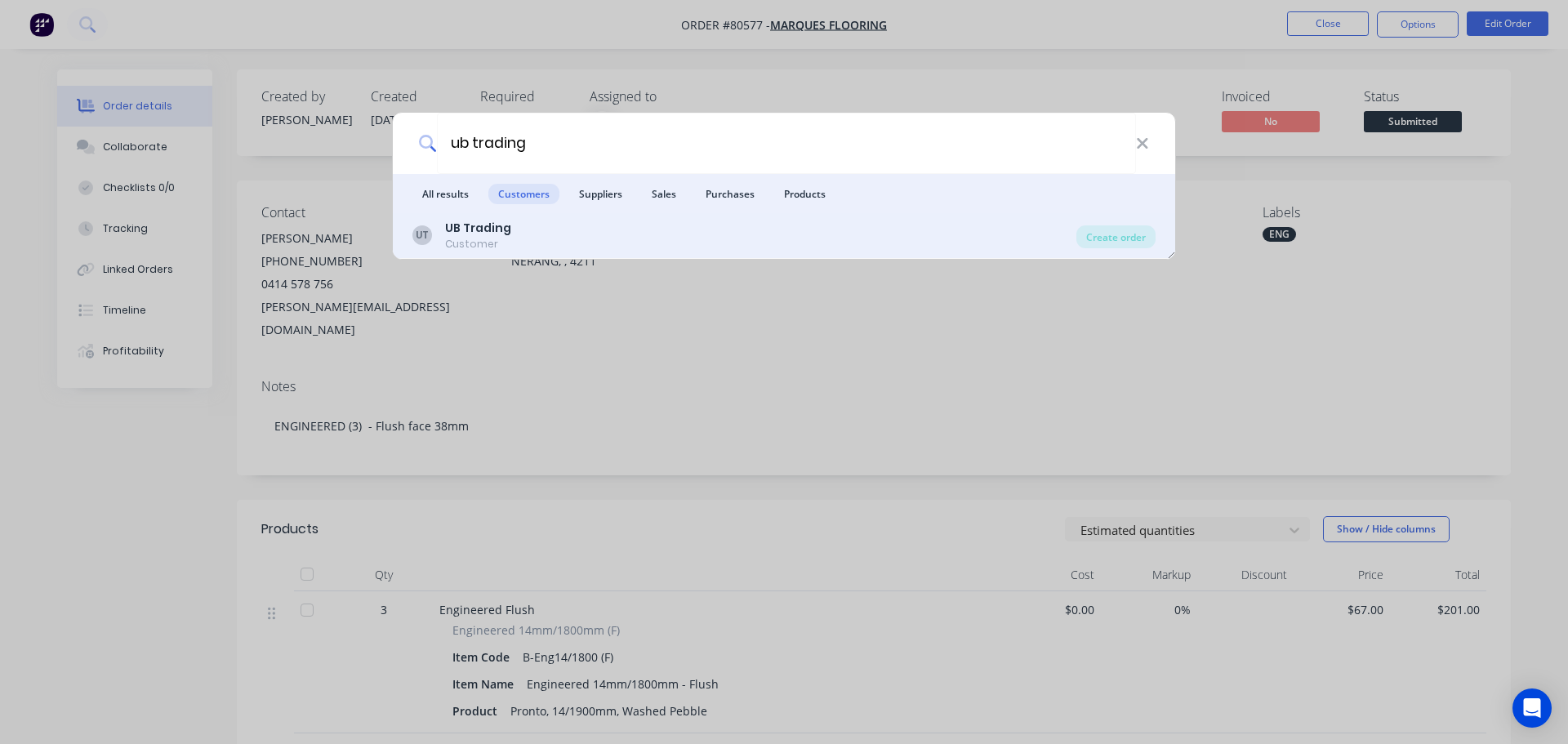
click at [487, 227] on b "UB Trading" at bounding box center [479, 227] width 66 height 16
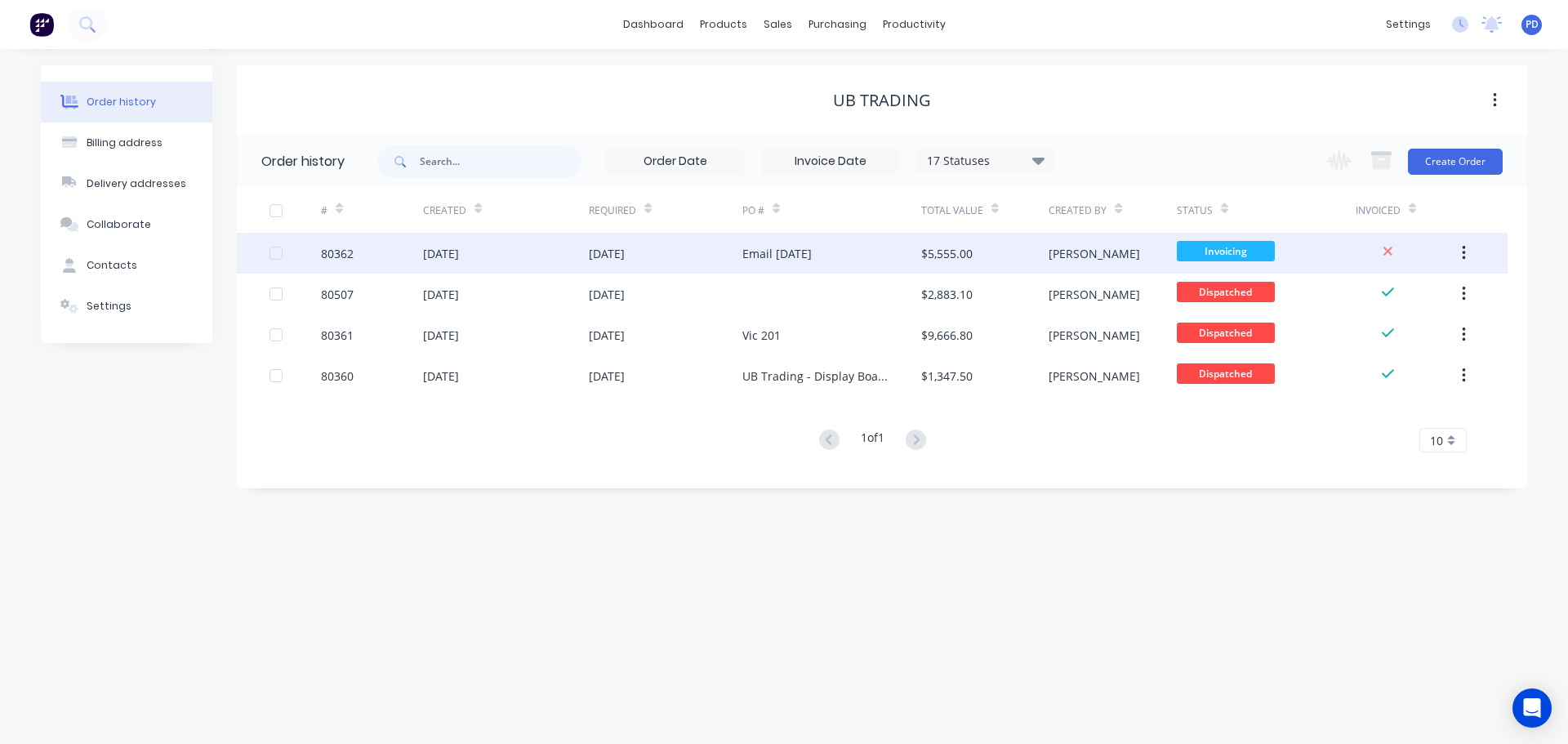
click at [441, 258] on div "[DATE]" at bounding box center [441, 254] width 36 height 17
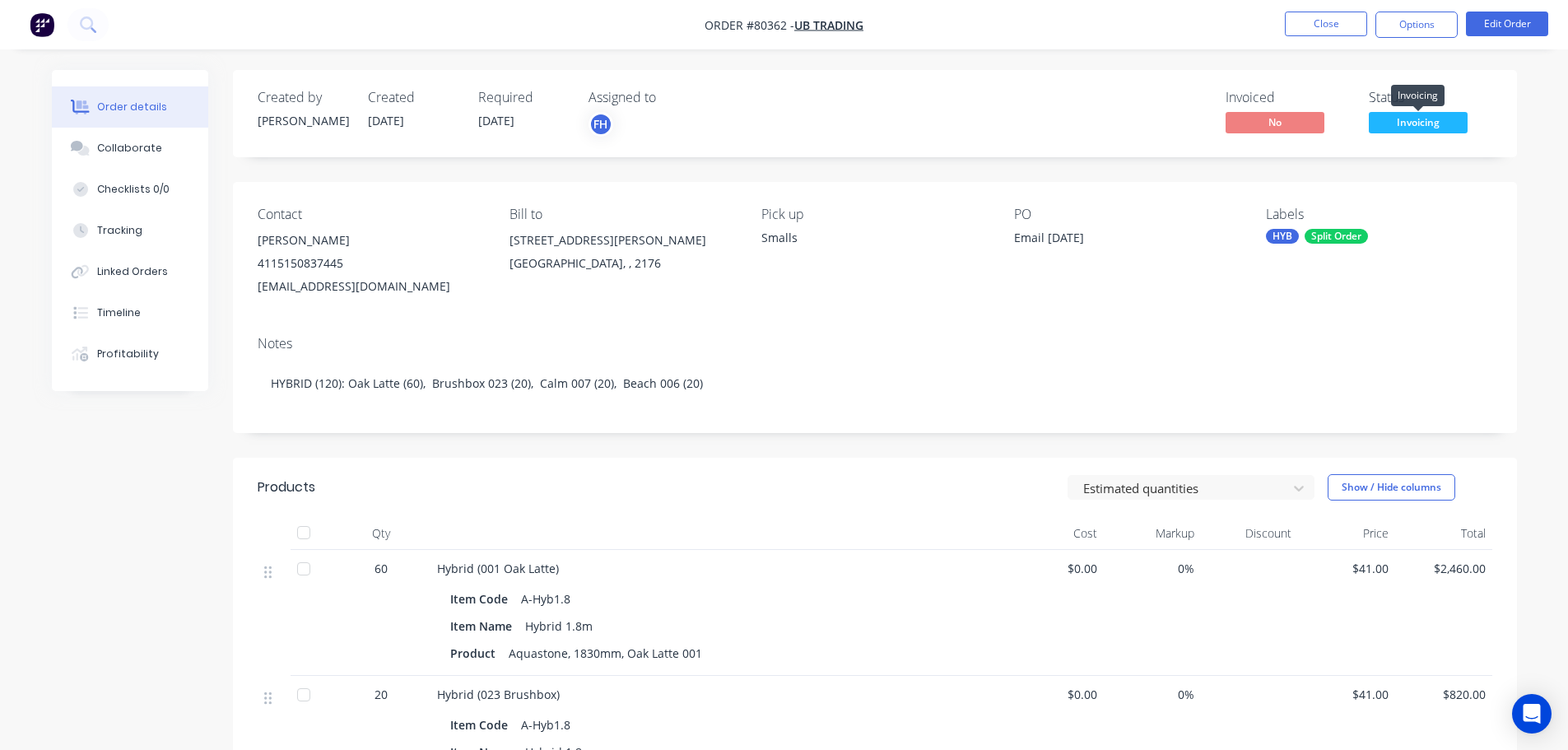
click at [1434, 121] on span "Invoicing" at bounding box center [1418, 122] width 99 height 21
